Goal: Information Seeking & Learning: Check status

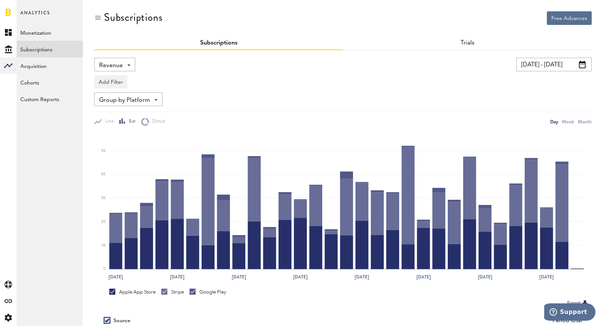
click at [102, 60] on span "Revenue" at bounding box center [111, 65] width 24 height 13
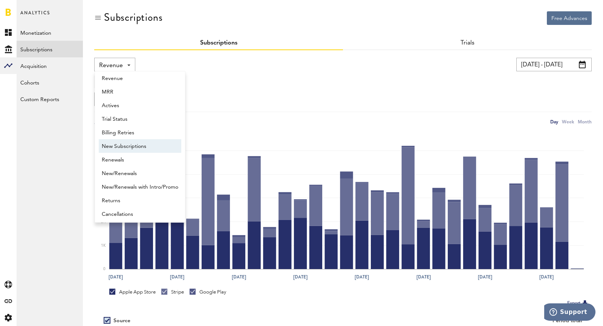
click at [137, 147] on span "New Subscriptions" at bounding box center [140, 146] width 77 height 13
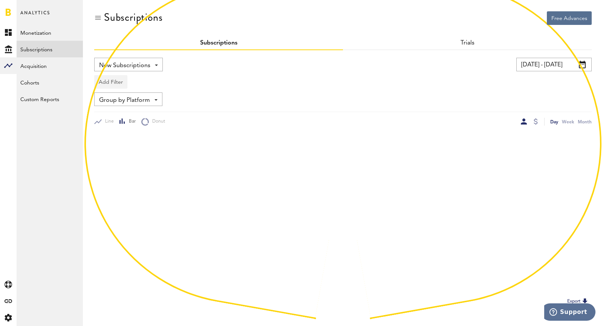
click at [101, 86] on button "Add Filter" at bounding box center [110, 82] width 33 height 14
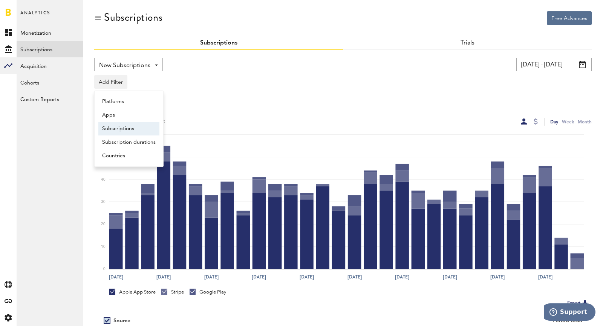
click at [119, 128] on li "Subscriptions" at bounding box center [128, 129] width 61 height 14
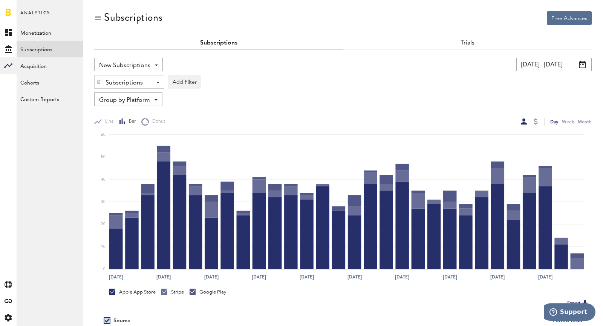
click at [114, 79] on div "Subscriptions" at bounding box center [127, 83] width 42 height 13
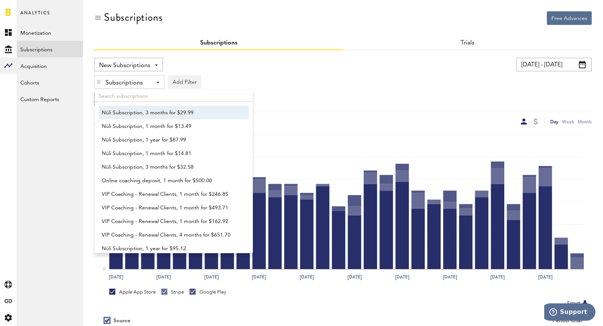
click at [100, 80] on img at bounding box center [99, 81] width 5 height 5
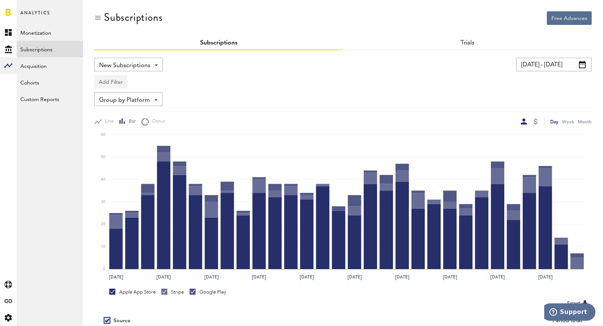
click at [108, 82] on button "Add Filter" at bounding box center [110, 82] width 33 height 14
click at [120, 125] on li "Subscriptions" at bounding box center [128, 129] width 61 height 14
click at [119, 83] on div "Subscriptions" at bounding box center [127, 83] width 42 height 13
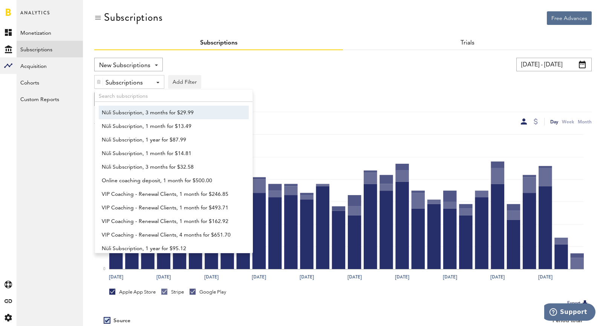
click at [117, 114] on span "Nüli Subscription, 3 months for $29.99" at bounding box center [170, 112] width 137 height 13
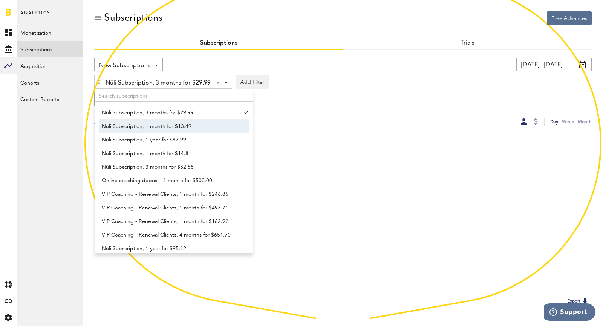
click at [131, 132] on span "Nüli Subscription, 1 month for $13.49" at bounding box center [170, 126] width 137 height 13
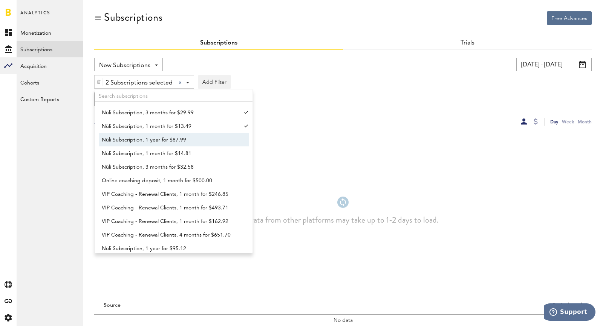
click at [134, 143] on span "Nüli Subscription, 1 year for $87.99" at bounding box center [170, 140] width 137 height 13
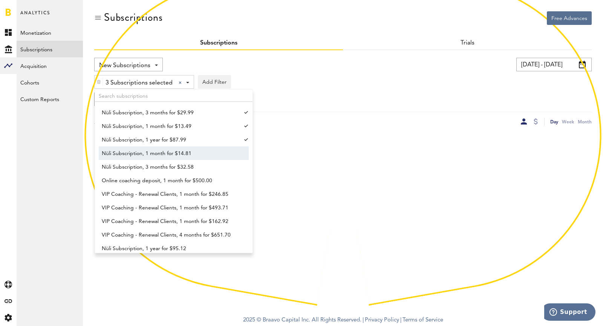
click at [141, 159] on span "Nüli Subscription, 1 month for $14.81" at bounding box center [170, 153] width 137 height 13
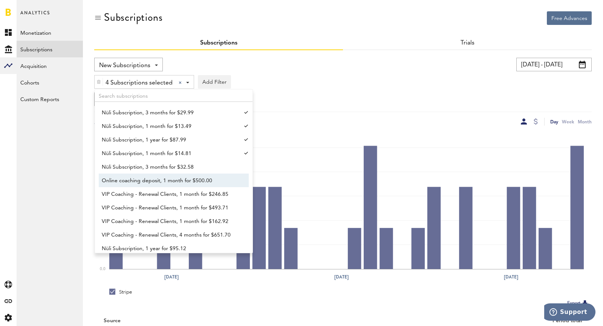
click at [149, 174] on span "Online coaching deposit, 1 month for $500.00" at bounding box center [170, 180] width 137 height 13
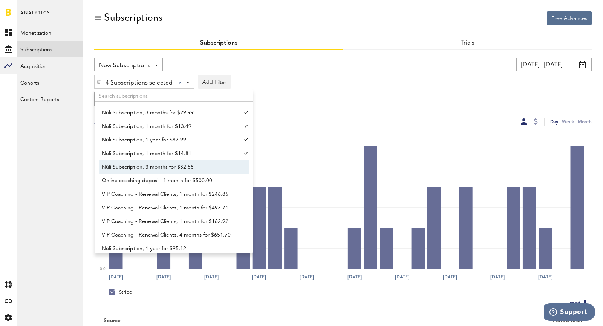
click at [147, 170] on span "Nüli Subscription, 3 months for $32.58" at bounding box center [170, 167] width 137 height 13
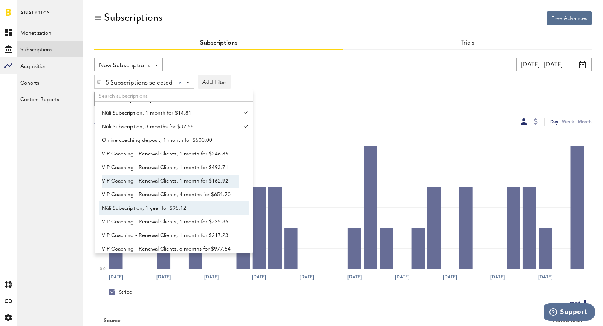
scroll to position [43, 0]
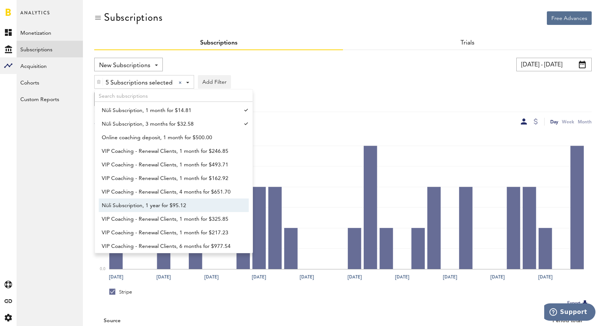
click at [146, 209] on span "Nüli Subscription, 1 year for $95.12" at bounding box center [170, 205] width 137 height 13
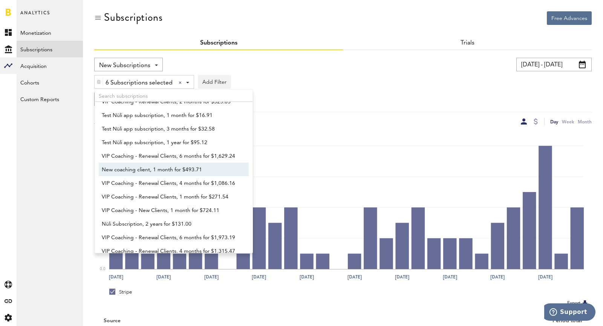
scroll to position [246, 0]
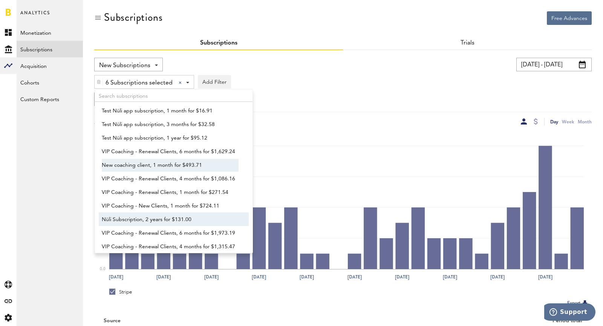
click at [198, 220] on span "Nüli Subscription, 2 years for $131.00" at bounding box center [170, 219] width 137 height 13
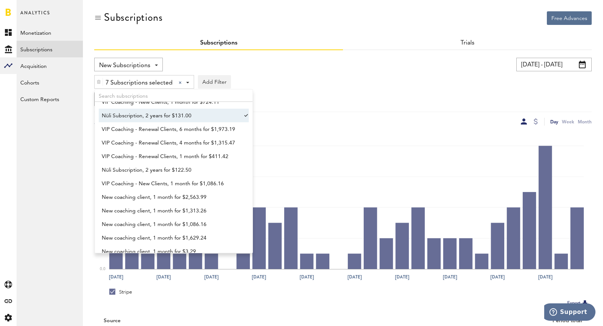
scroll to position [352, 0]
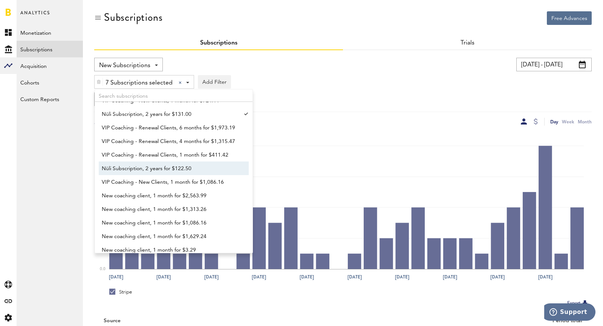
click at [189, 167] on span "Nüli Subscription, 2 years for $122.50" at bounding box center [170, 168] width 137 height 13
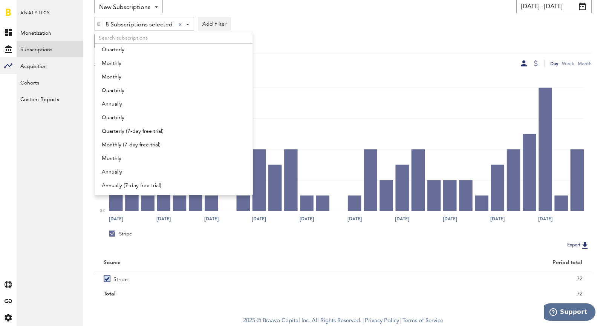
scroll to position [739, 0]
click at [184, 181] on span "Annually (7-day free trial)" at bounding box center [170, 184] width 137 height 13
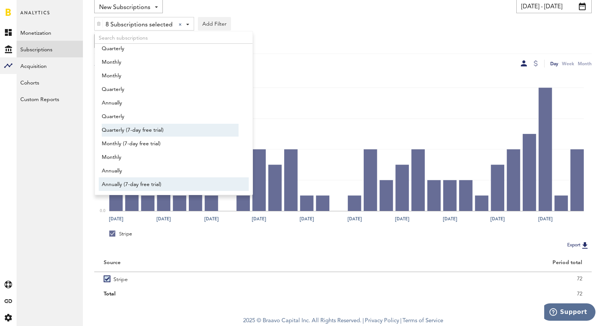
scroll to position [10, 0]
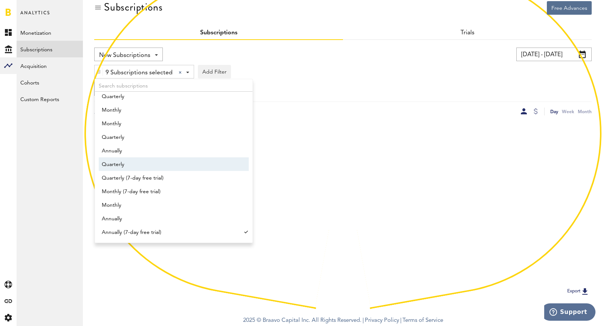
click at [182, 169] on span "Quarterly" at bounding box center [170, 164] width 137 height 13
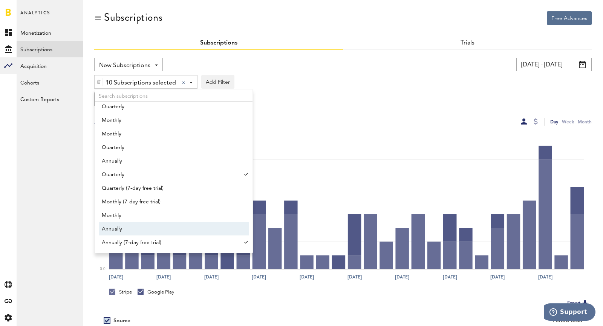
click at [178, 224] on span "Annually" at bounding box center [170, 229] width 137 height 13
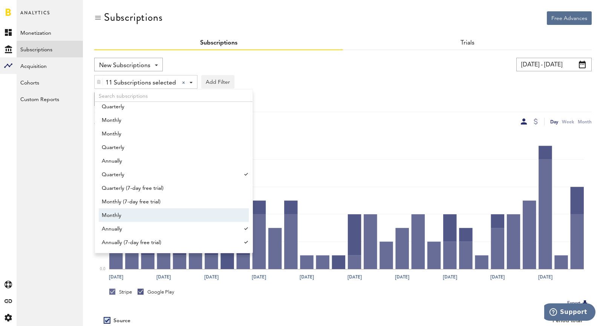
click at [172, 215] on span "Monthly" at bounding box center [170, 215] width 137 height 13
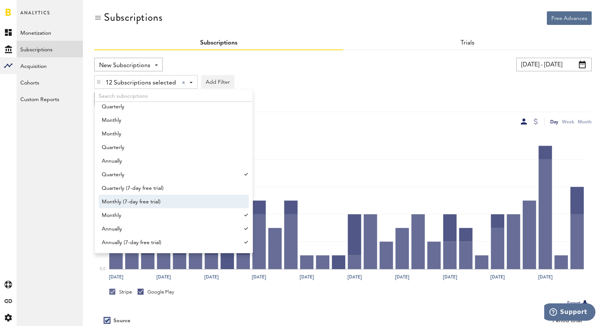
click at [169, 204] on span "Monthly (7-day free trial)" at bounding box center [170, 201] width 137 height 13
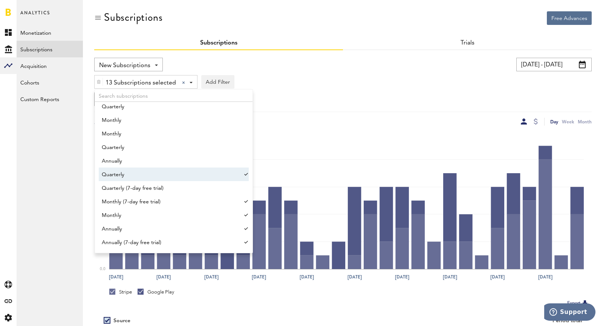
click at [169, 177] on span "Quarterly" at bounding box center [170, 174] width 137 height 13
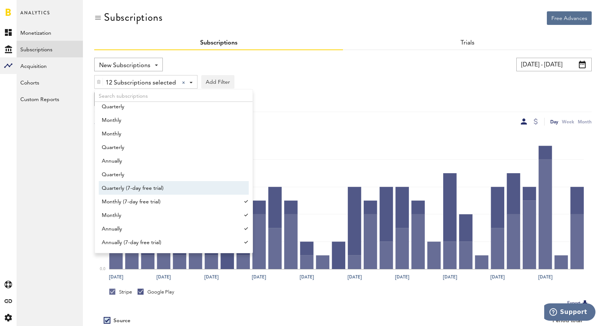
click at [170, 182] on span "Quarterly (7-day free trial)" at bounding box center [170, 188] width 137 height 13
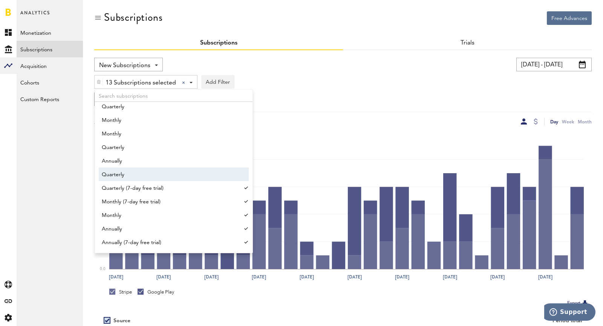
click at [167, 174] on span "Quarterly" at bounding box center [170, 174] width 137 height 13
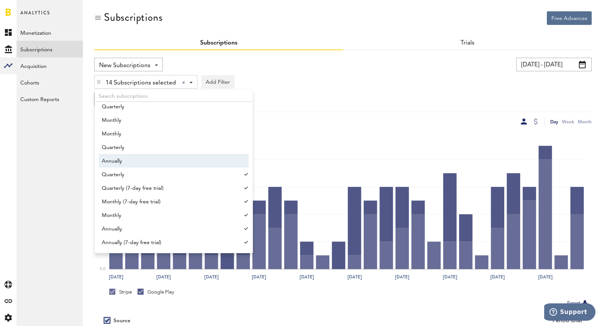
click at [161, 164] on span "Annually" at bounding box center [170, 161] width 137 height 13
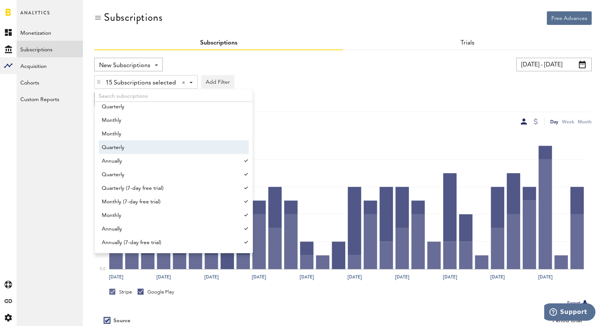
click at [161, 151] on span "Quarterly" at bounding box center [170, 147] width 137 height 13
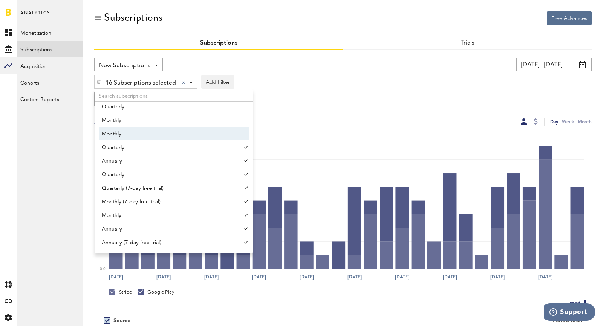
click at [159, 137] on span "Monthly" at bounding box center [170, 133] width 137 height 13
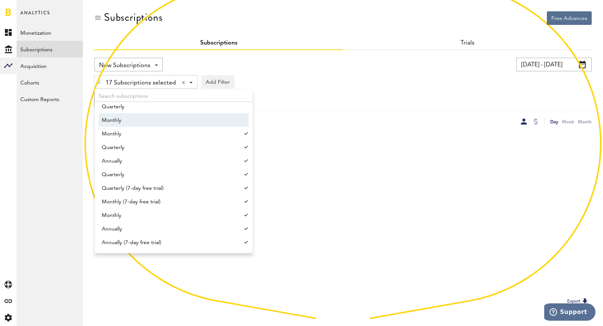
click at [153, 123] on span "Monthly" at bounding box center [170, 120] width 137 height 13
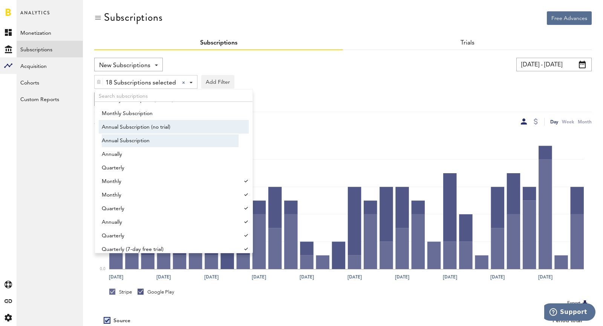
scroll to position [676, 0]
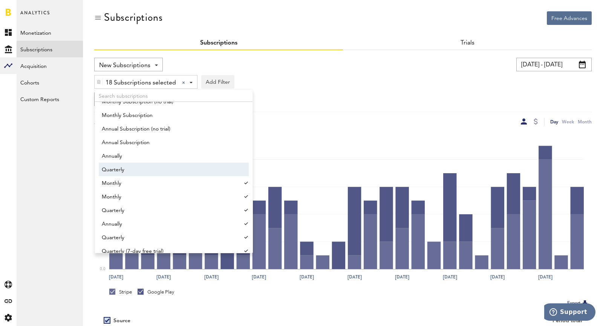
click at [159, 169] on span "Quarterly" at bounding box center [170, 169] width 137 height 13
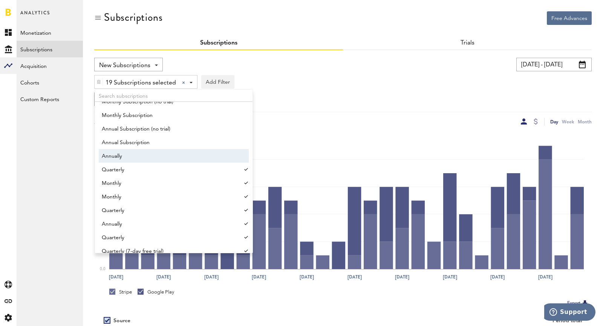
click at [150, 153] on span "Annually" at bounding box center [170, 156] width 137 height 13
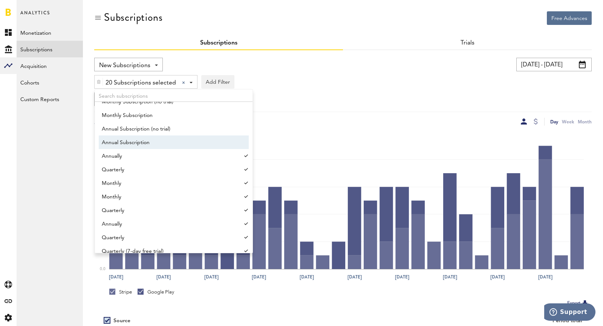
click at [140, 139] on span "Annual Subscription" at bounding box center [170, 142] width 137 height 13
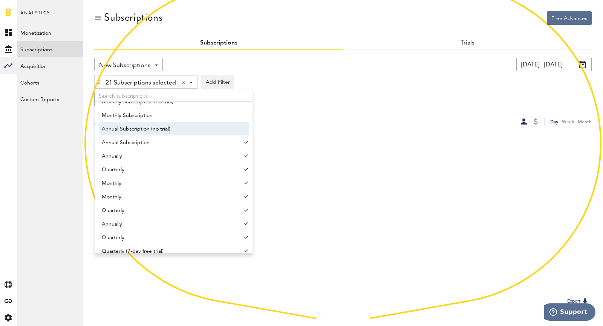
click at [133, 127] on span "Annual Subscription (no trial)" at bounding box center [170, 129] width 137 height 13
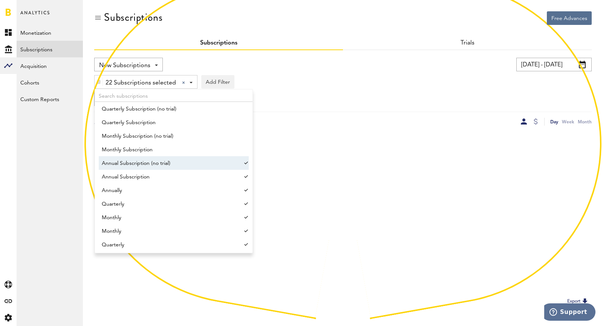
scroll to position [642, 0]
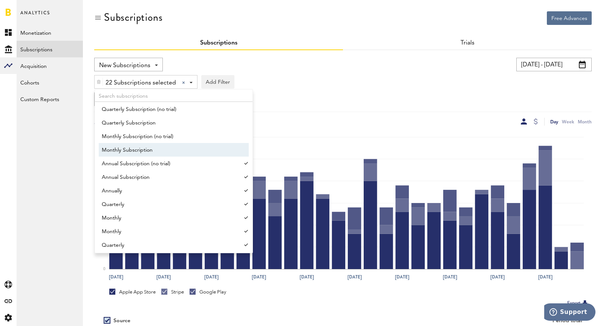
click at [135, 144] on span "Monthly Subscription" at bounding box center [170, 150] width 137 height 13
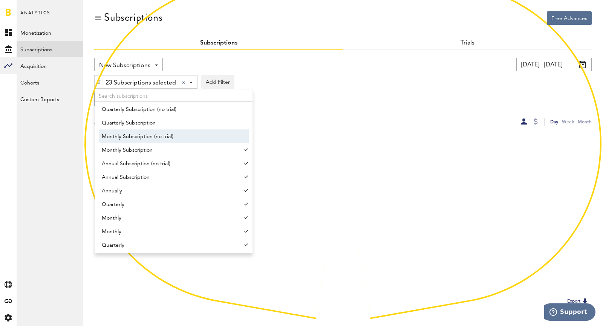
click at [128, 136] on span "Monthly Subscription (no trial)" at bounding box center [170, 136] width 137 height 13
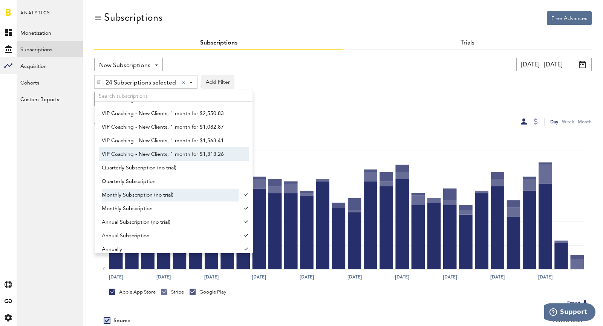
scroll to position [581, 0]
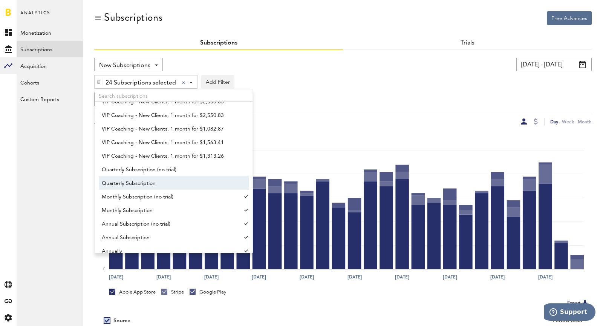
click at [130, 186] on span "Quarterly Subscription" at bounding box center [170, 183] width 137 height 13
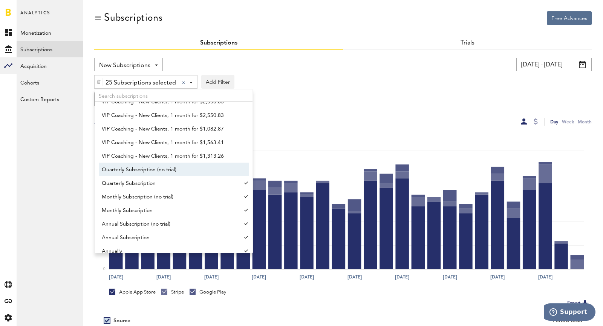
click at [123, 174] on span "Quarterly Subscription (no trial)" at bounding box center [170, 169] width 137 height 13
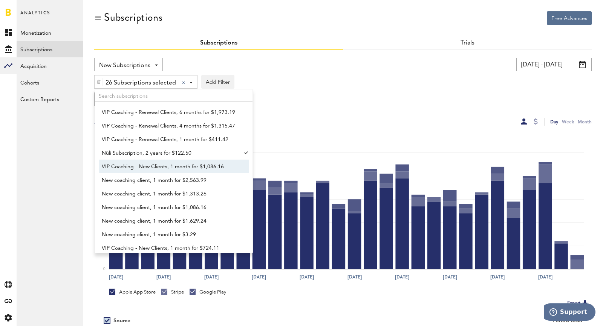
scroll to position [366, 0]
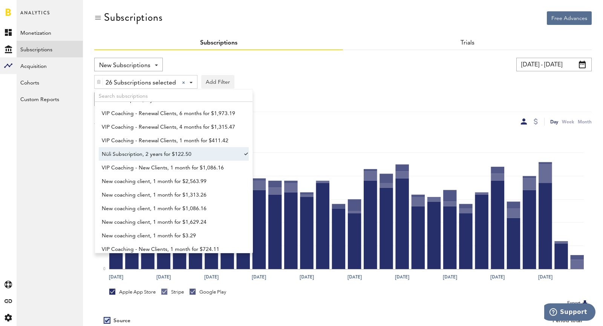
click at [124, 155] on span "Nüli Subscription, 2 years for $122.50" at bounding box center [170, 154] width 137 height 13
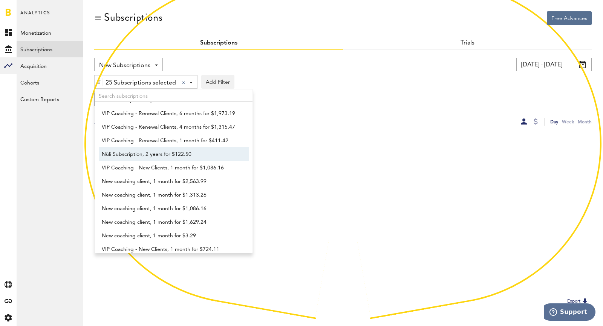
click at [124, 155] on span "Nüli Subscription, 2 years for $122.50" at bounding box center [170, 154] width 137 height 13
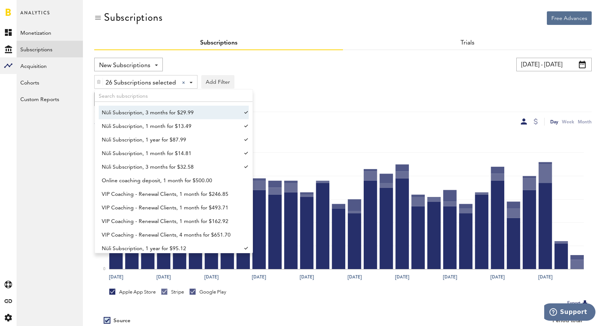
click at [256, 67] on div "New Subscriptions Revenue MRR Actives Trial Status Billing Retries New Subscrip…" at bounding box center [217, 65] width 246 height 14
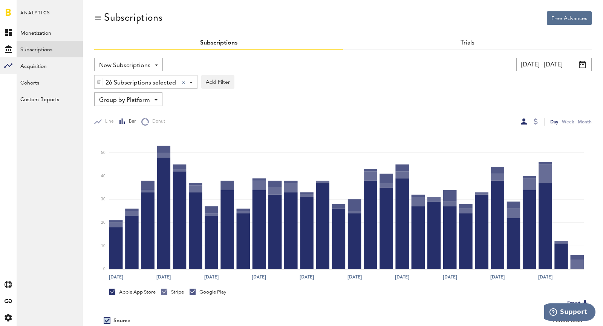
click at [526, 58] on input "[DATE] - [DATE]" at bounding box center [554, 65] width 75 height 14
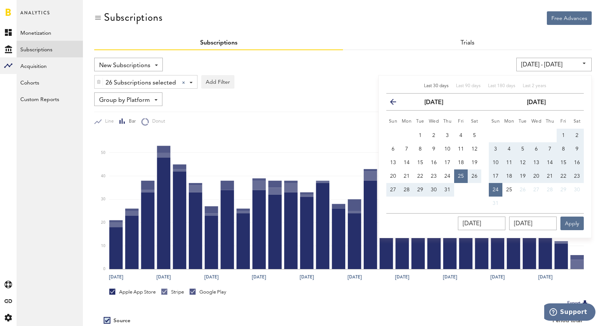
click at [494, 176] on span "17" at bounding box center [496, 176] width 6 height 5
type input "[DATE] - [DATE]"
type input "[DATE]"
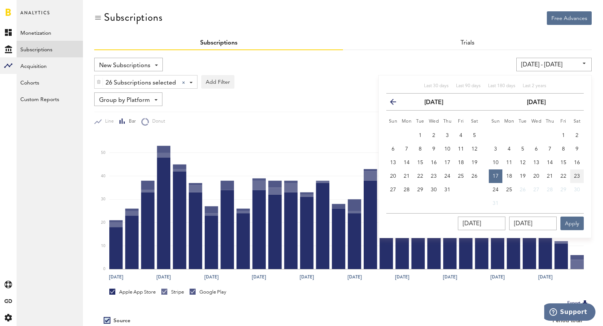
click at [577, 180] on button "23" at bounding box center [578, 176] width 14 height 14
type input "[DATE] - [DATE]"
type input "[DATE]"
click at [572, 221] on button "Apply" at bounding box center [572, 224] width 23 height 14
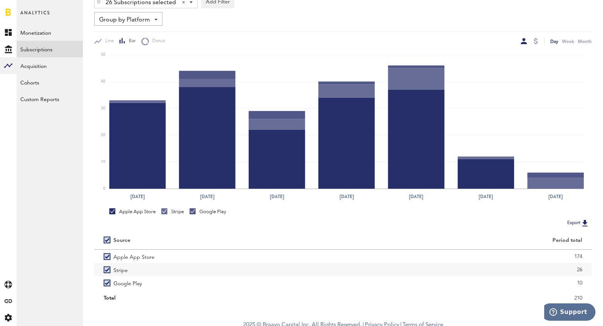
scroll to position [84, 0]
